Goal: Find contact information: Find contact information

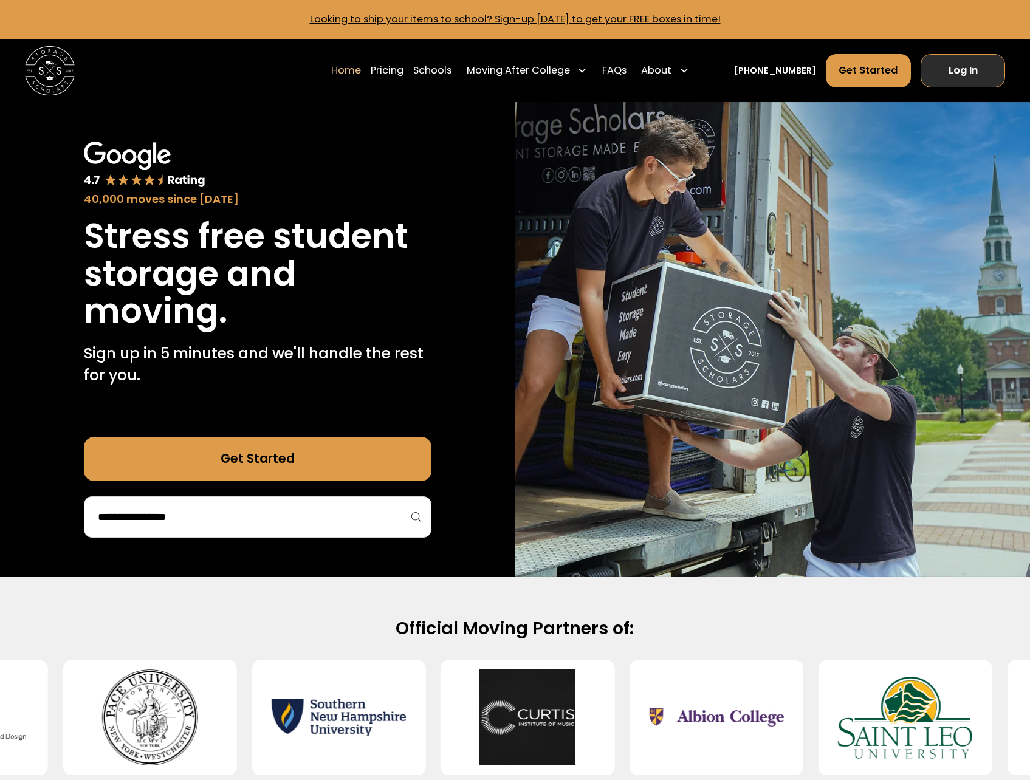
click at [959, 75] on link "Log In" at bounding box center [963, 70] width 84 height 33
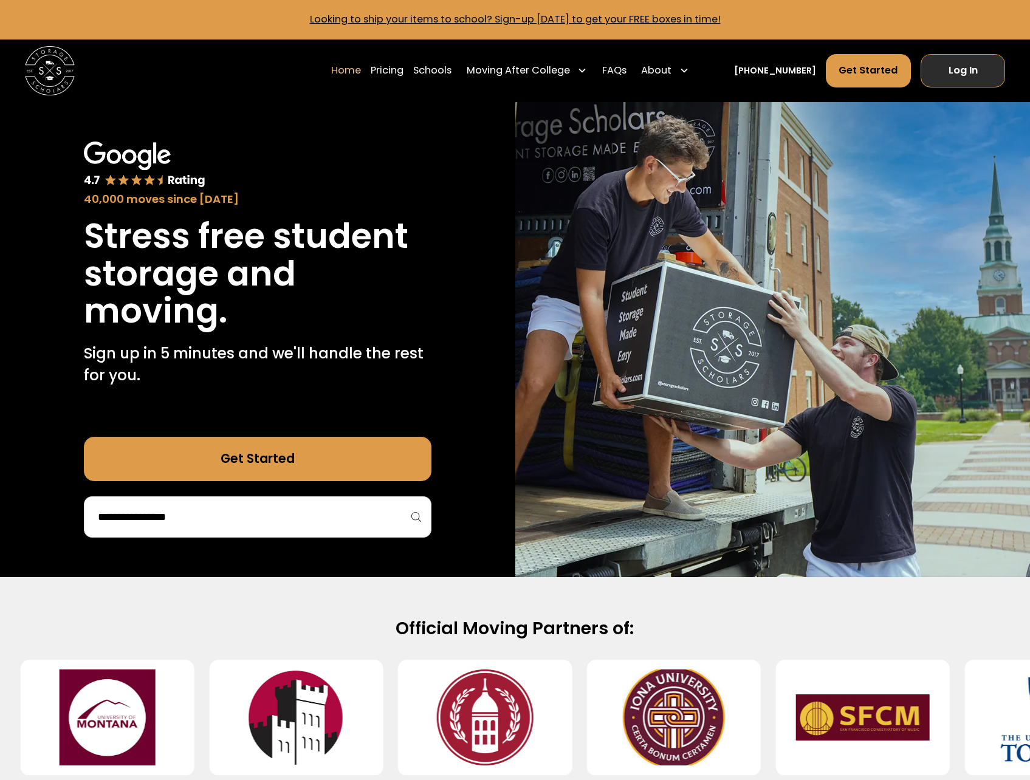
click at [957, 75] on link "Log In" at bounding box center [963, 70] width 84 height 33
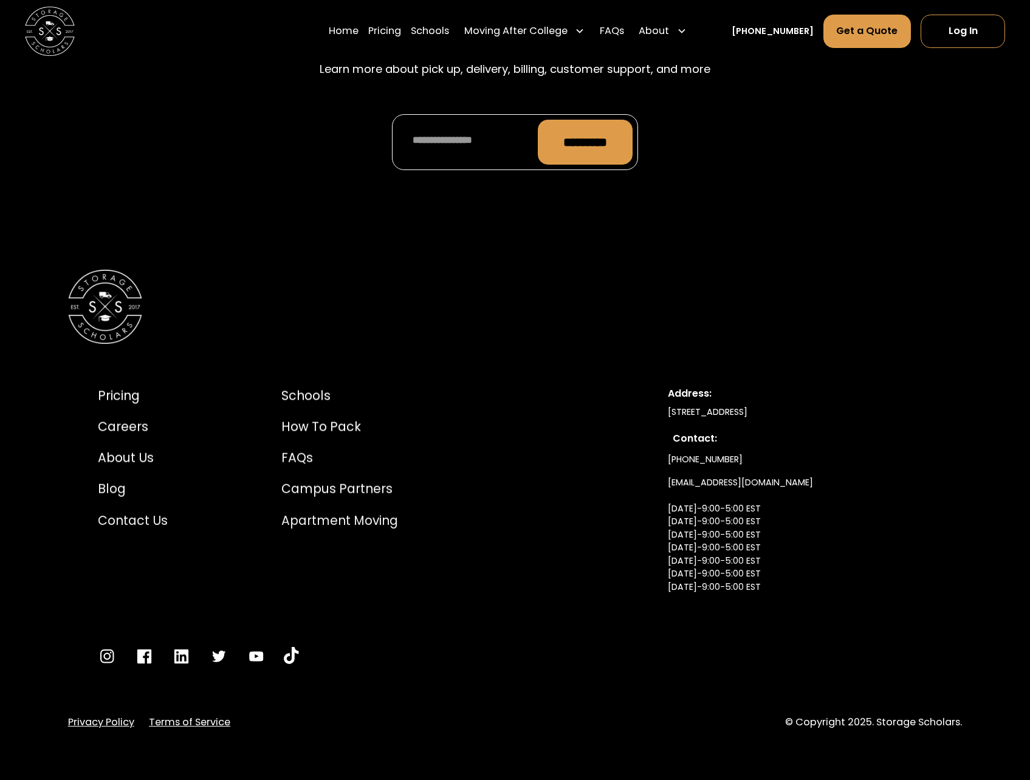
scroll to position [5773, 0]
drag, startPoint x: 669, startPoint y: 414, endPoint x: 876, endPoint y: 413, distance: 207.2
click at [876, 413] on div "[STREET_ADDRESS]" at bounding box center [800, 412] width 264 height 13
copy div "[STREET_ADDRESS]"
click at [992, 450] on div "Pricing Careers About Us Blog Contact Us Testimonials Schools How to Pack FAQs …" at bounding box center [515, 500] width 1030 height 560
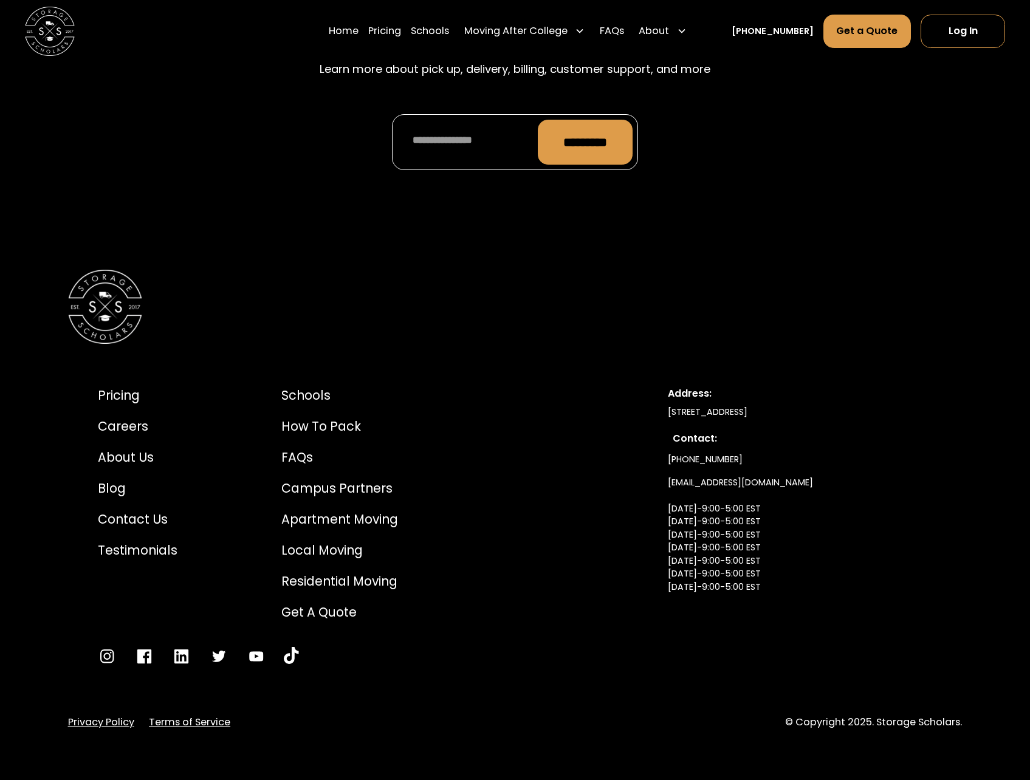
scroll to position [5715, 0]
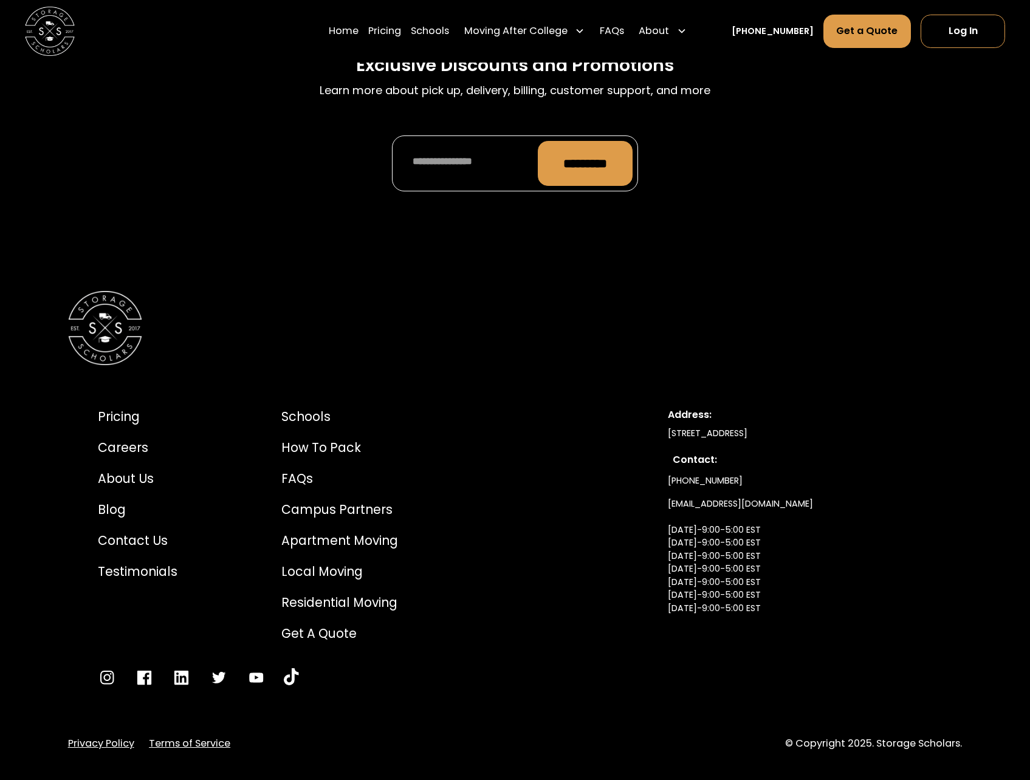
click at [668, 440] on div "[STREET_ADDRESS]" at bounding box center [800, 433] width 264 height 13
drag, startPoint x: 670, startPoint y: 473, endPoint x: 835, endPoint y: 465, distance: 164.9
click at [835, 465] on div "Address: 500 W 5th St, Suite 400, Winston Salem, NC 27101 Contact: (336) 815-01…" at bounding box center [800, 530] width 264 height 244
drag, startPoint x: 835, startPoint y: 465, endPoint x: 882, endPoint y: 468, distance: 47.5
click at [882, 440] on div "[STREET_ADDRESS]" at bounding box center [800, 433] width 264 height 13
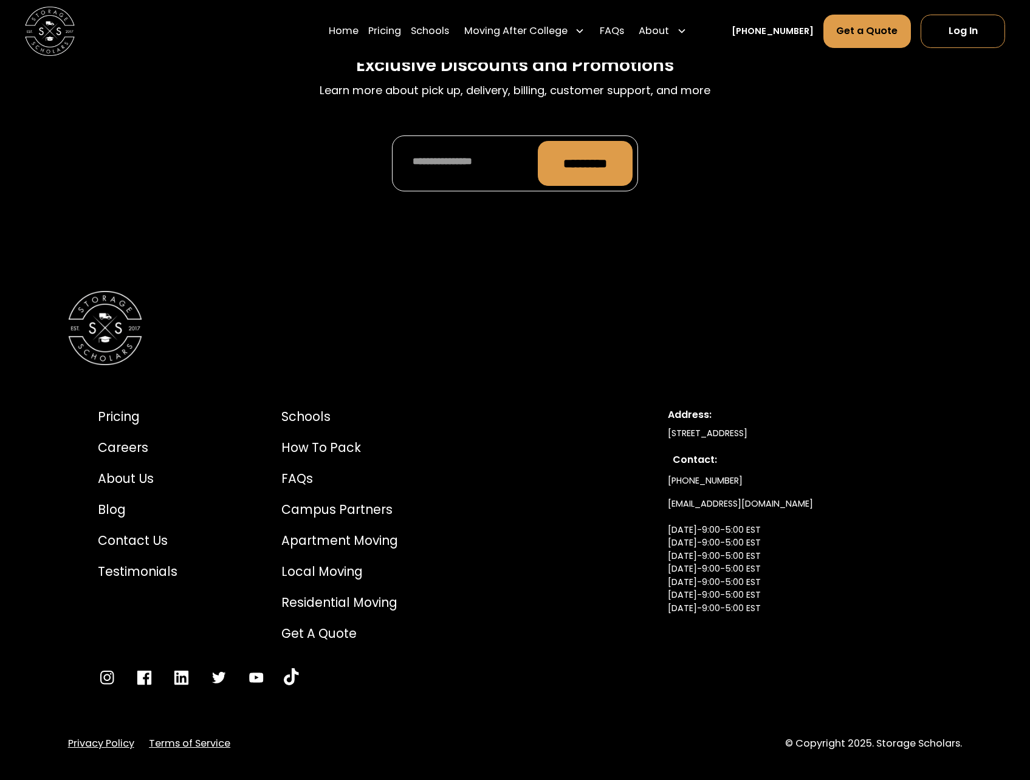
drag, startPoint x: 880, startPoint y: 468, endPoint x: 668, endPoint y: 472, distance: 211.5
click at [668, 440] on div "[STREET_ADDRESS]" at bounding box center [800, 433] width 264 height 13
copy div "[STREET_ADDRESS]"
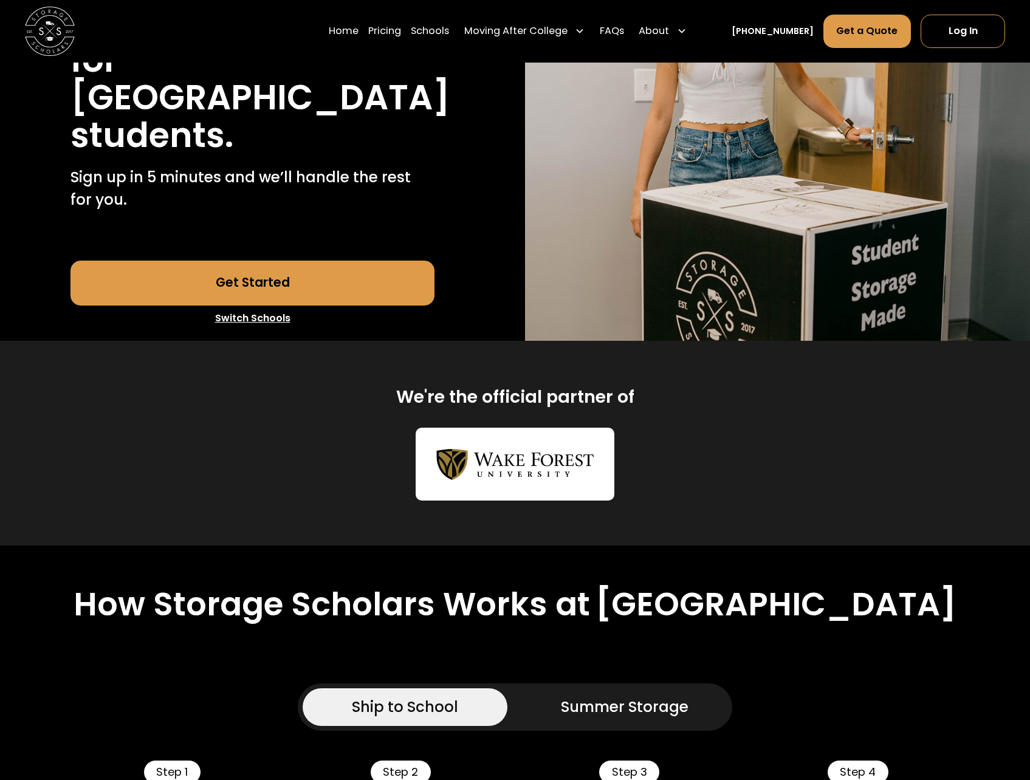
scroll to position [0, 0]
